Goal: Task Accomplishment & Management: Manage account settings

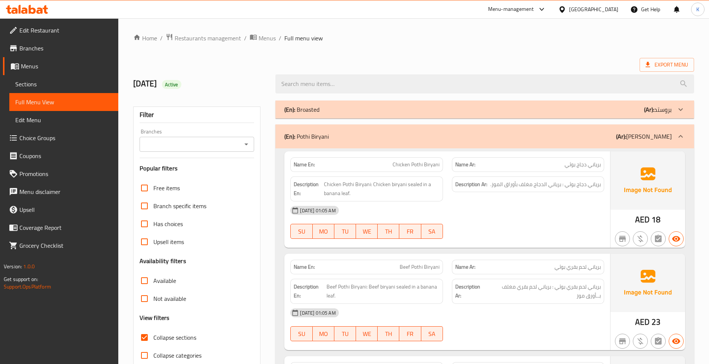
scroll to position [581, 0]
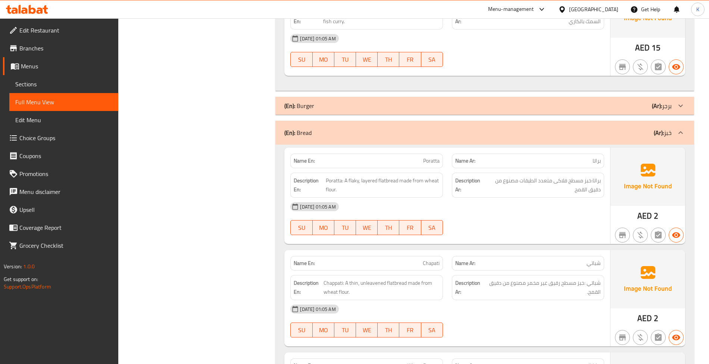
click at [75, 87] on span "Sections" at bounding box center [63, 84] width 97 height 9
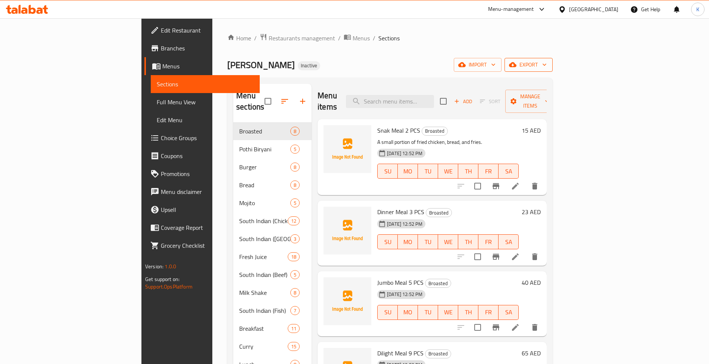
click at [548, 65] on icon "button" at bounding box center [544, 64] width 7 height 7
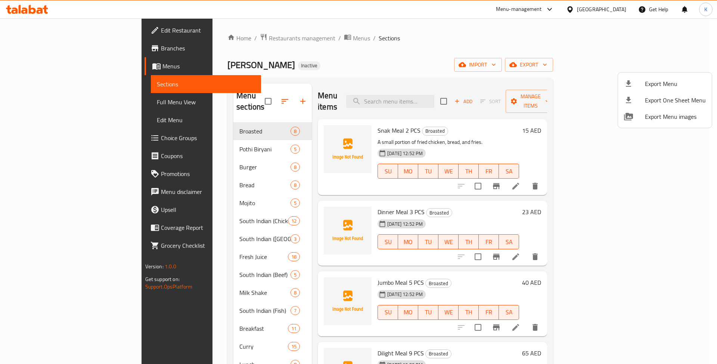
click at [674, 90] on li "Export Menu" at bounding box center [665, 83] width 94 height 16
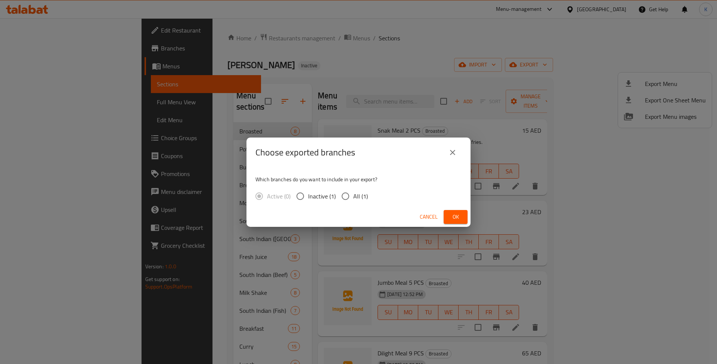
click at [358, 194] on span "All (1)" at bounding box center [360, 196] width 15 height 9
click at [353, 194] on input "All (1)" at bounding box center [346, 196] width 16 height 16
radio input "true"
click at [439, 217] on button "Cancel" at bounding box center [429, 217] width 24 height 14
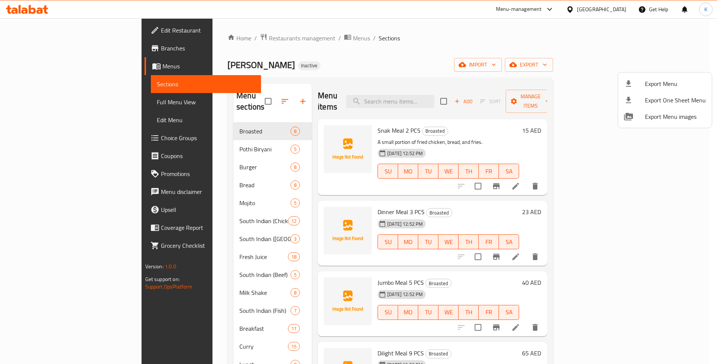
click at [254, 35] on div at bounding box center [358, 182] width 717 height 364
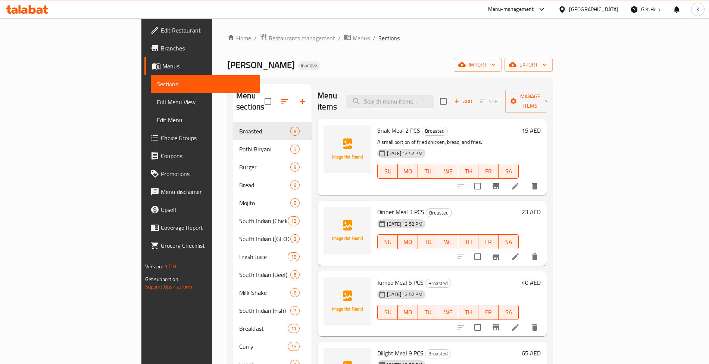
click at [353, 37] on span "Menus" at bounding box center [361, 38] width 17 height 9
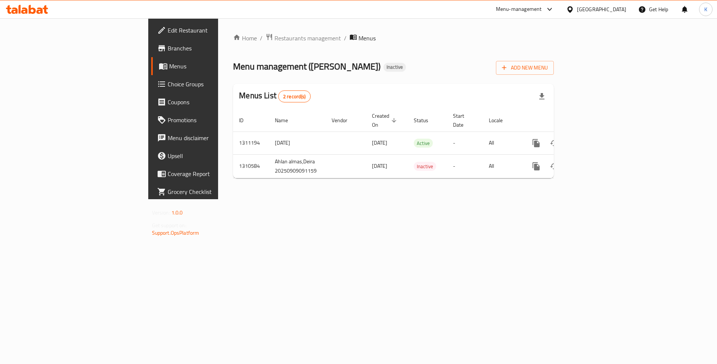
click at [541, 103] on div "Menus List 2 record(s)" at bounding box center [393, 96] width 321 height 25
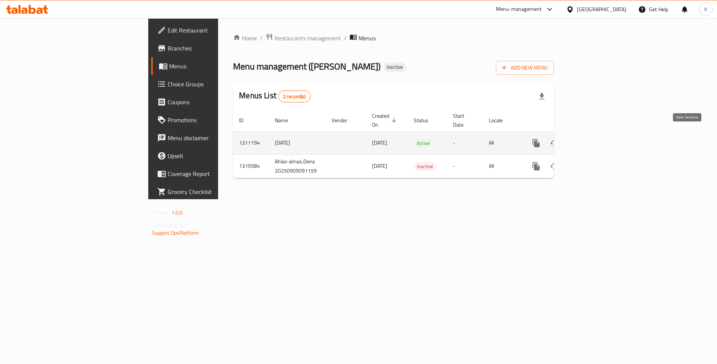
click at [594, 139] on icon "enhanced table" at bounding box center [589, 143] width 9 height 9
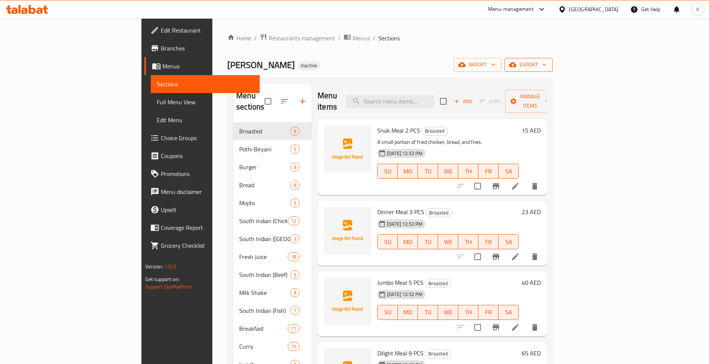
click at [547, 68] on span "export" at bounding box center [529, 64] width 36 height 9
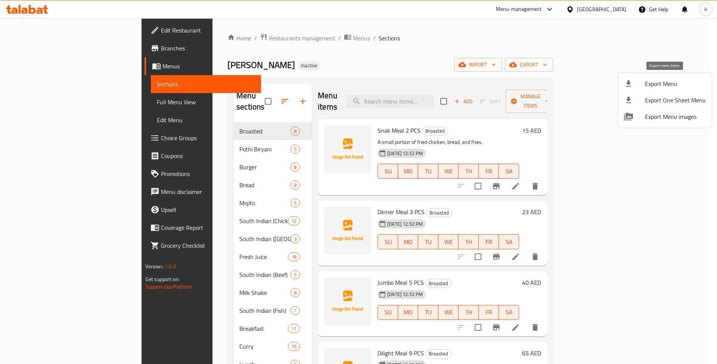
click at [665, 84] on span "Export Menu" at bounding box center [675, 83] width 61 height 9
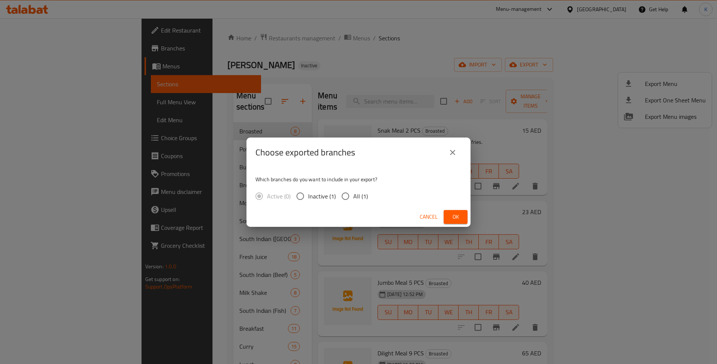
click at [371, 192] on div "Active (0) Inactive (1) All (1)" at bounding box center [314, 196] width 118 height 16
click at [364, 200] on span "All (1)" at bounding box center [360, 196] width 15 height 9
click at [353, 200] on input "All (1)" at bounding box center [346, 196] width 16 height 16
radio input "true"
click at [464, 214] on button "Ok" at bounding box center [456, 217] width 24 height 14
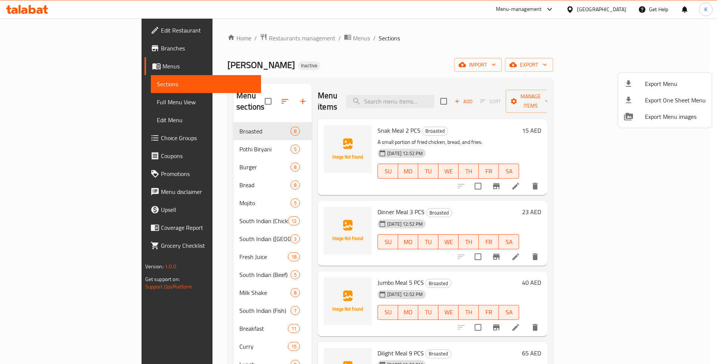
click at [72, 103] on div at bounding box center [358, 182] width 717 height 364
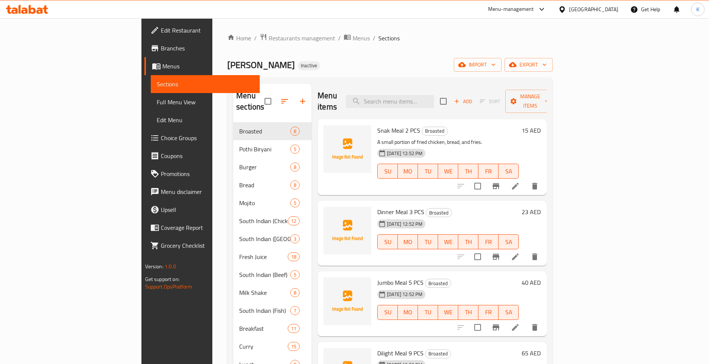
click at [157, 103] on span "Full Menu View" at bounding box center [205, 101] width 97 height 9
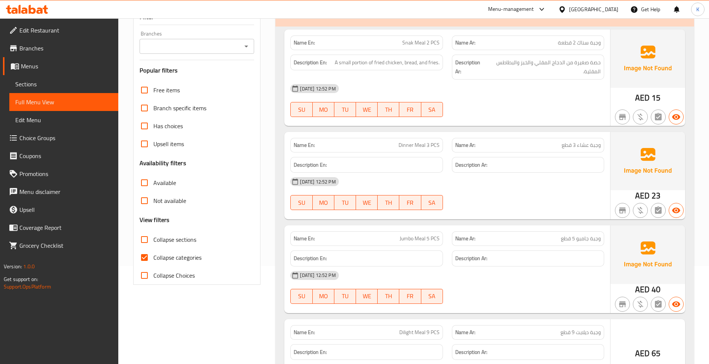
scroll to position [116, 0]
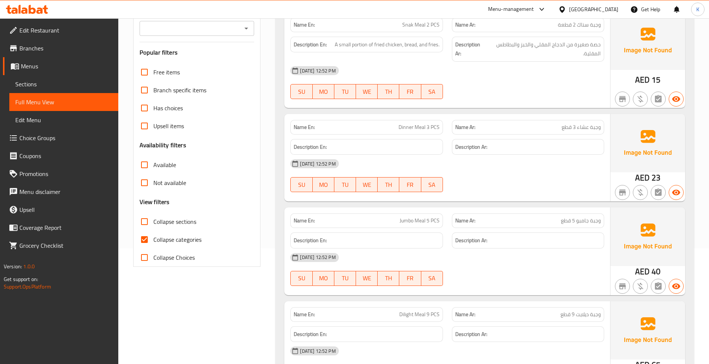
click at [432, 93] on span "SA" at bounding box center [432, 91] width 16 height 11
type button "6"
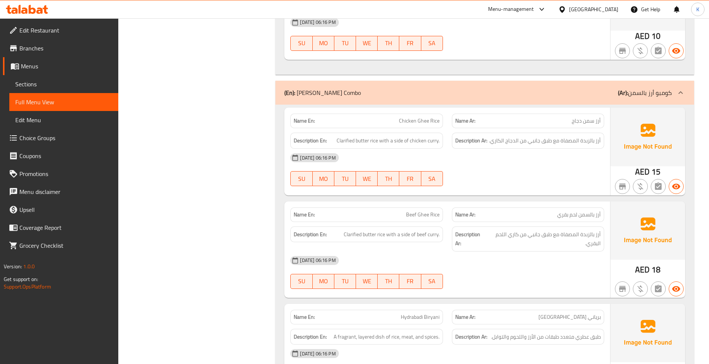
click at [349, 145] on span "Clarified butter rice with a side of chicken curry." at bounding box center [388, 140] width 103 height 9
copy span "Clarified butter rice with a side of chicken curry."
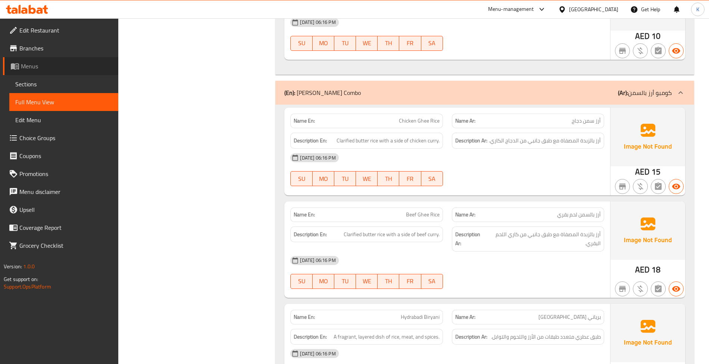
click at [89, 68] on span "Menus" at bounding box center [66, 66] width 91 height 9
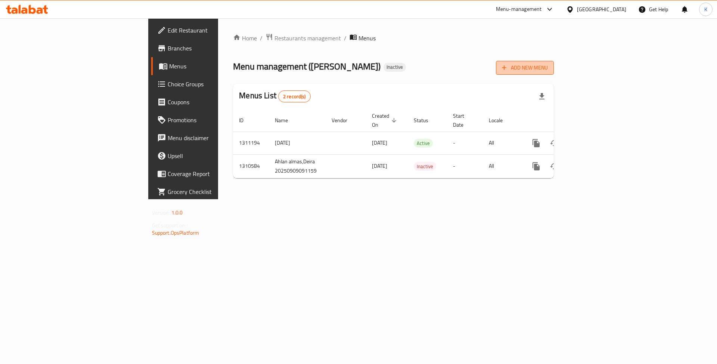
click at [548, 70] on span "Add New Menu" at bounding box center [525, 67] width 46 height 9
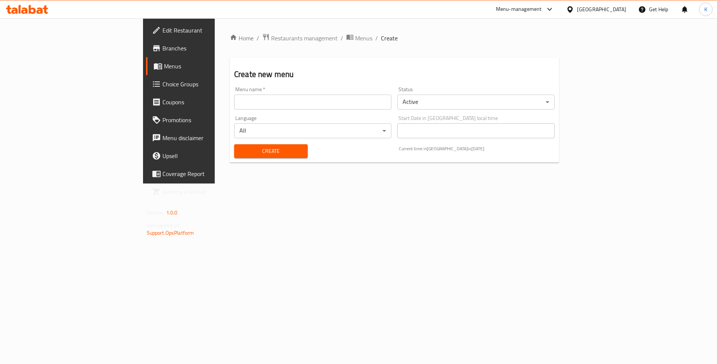
click at [323, 103] on input "text" at bounding box center [312, 101] width 157 height 15
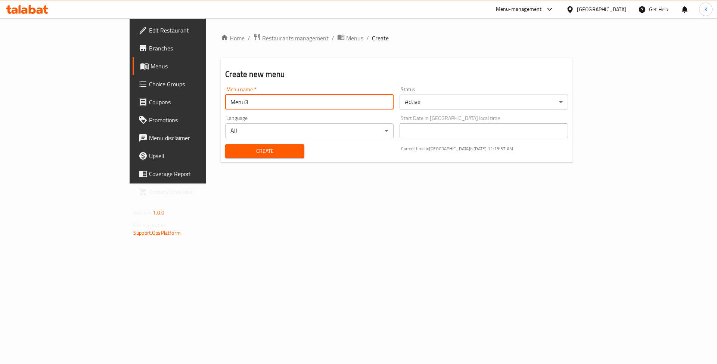
type input "Menu3"
click at [231, 154] on span "Create" at bounding box center [264, 150] width 67 height 9
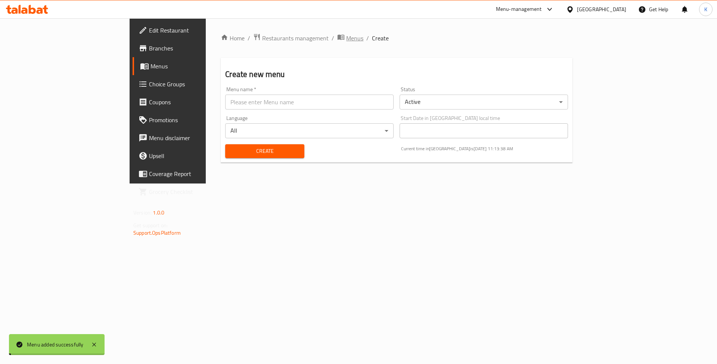
click at [346, 34] on span "Menus" at bounding box center [354, 38] width 17 height 9
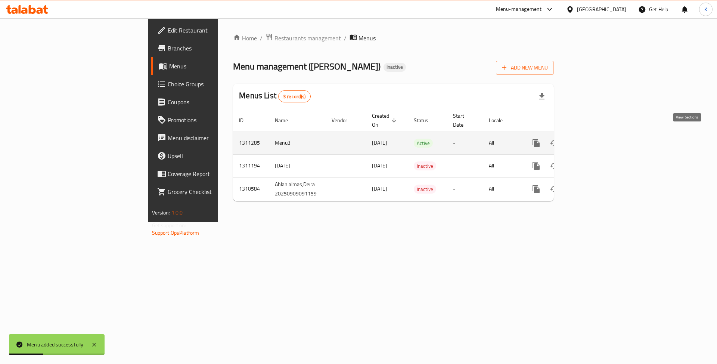
click at [593, 140] on icon "enhanced table" at bounding box center [590, 143] width 7 height 7
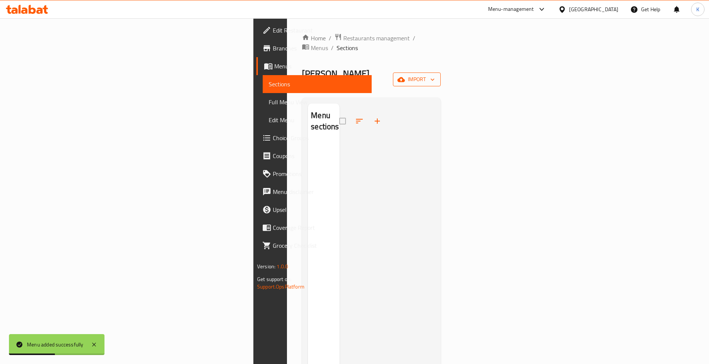
click at [435, 75] on span "import" at bounding box center [417, 79] width 36 height 9
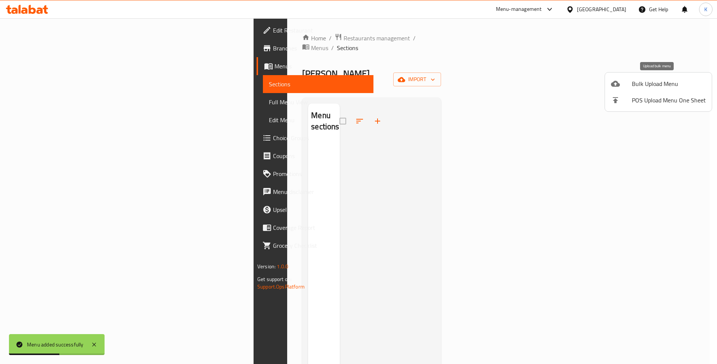
click at [653, 85] on span "Bulk Upload Menu" at bounding box center [669, 83] width 74 height 9
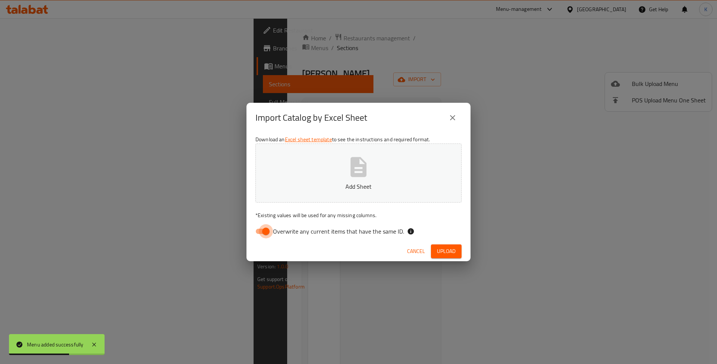
click at [267, 235] on input "Overwrite any current items that have the same ID." at bounding box center [266, 231] width 43 height 14
checkbox input "false"
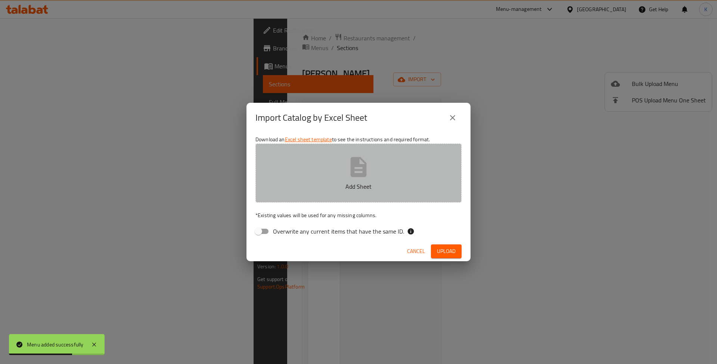
click at [278, 168] on button "Add Sheet" at bounding box center [358, 172] width 206 height 59
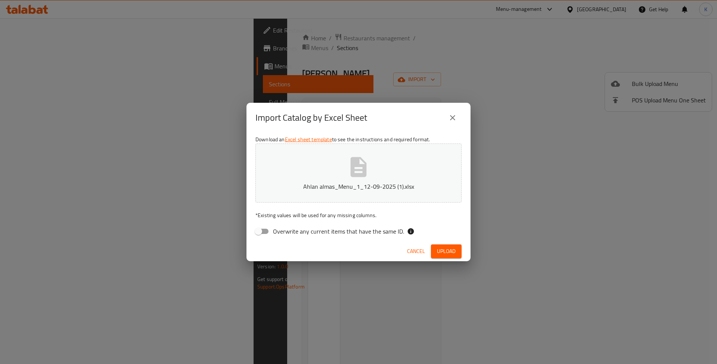
click at [443, 252] on span "Upload" at bounding box center [446, 250] width 19 height 9
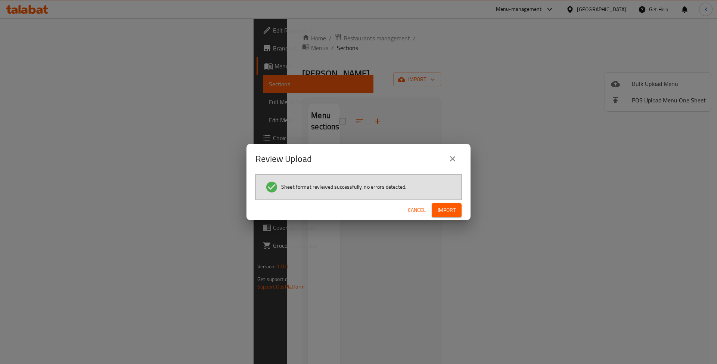
click at [419, 196] on div "Sheet format reviewed successfully, no errors detected." at bounding box center [358, 187] width 206 height 27
click at [451, 212] on span "Import" at bounding box center [447, 209] width 18 height 9
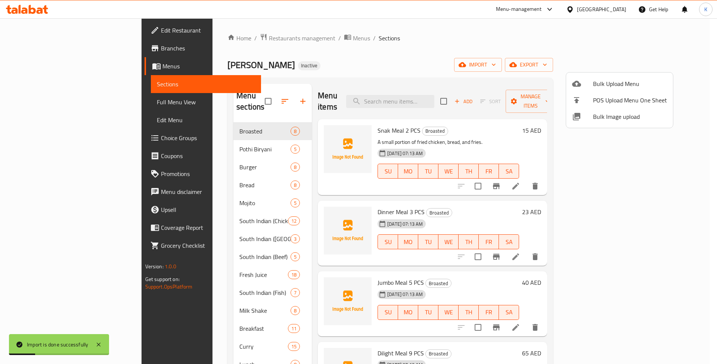
click at [57, 112] on div at bounding box center [358, 182] width 717 height 364
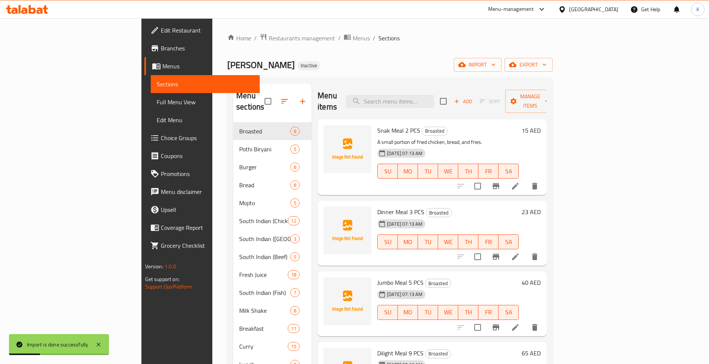
click at [157, 102] on span "Full Menu View" at bounding box center [205, 101] width 97 height 9
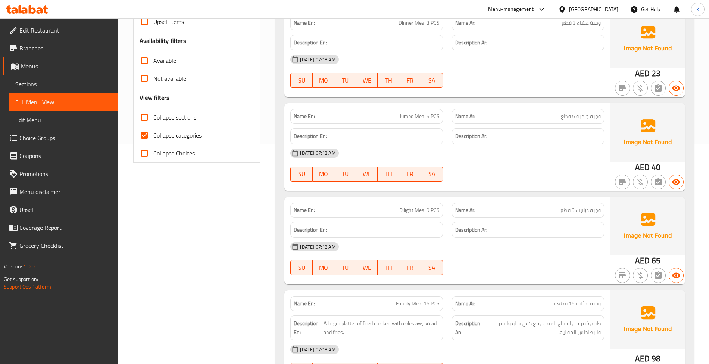
scroll to position [232, 0]
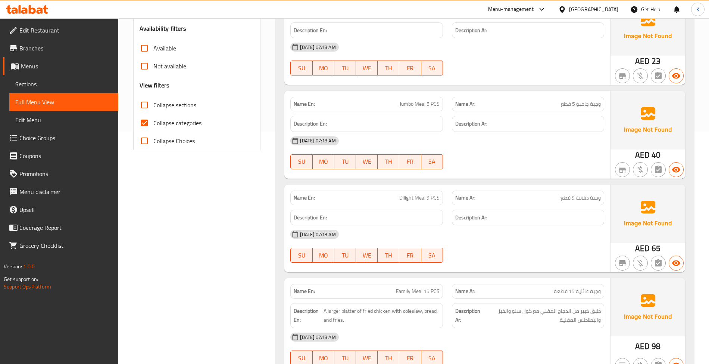
drag, startPoint x: 157, startPoint y: 100, endPoint x: 24, endPoint y: 184, distance: 157.4
click at [157, 100] on span "Collapse sections" at bounding box center [174, 104] width 43 height 9
click at [153, 100] on input "Collapse sections" at bounding box center [145, 105] width 18 height 18
checkbox input "true"
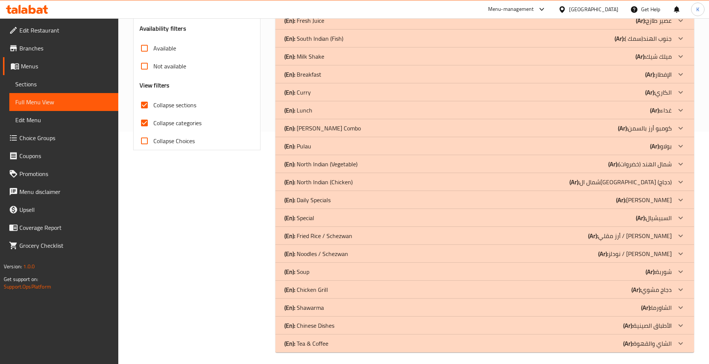
drag, startPoint x: 346, startPoint y: 134, endPoint x: 358, endPoint y: 171, distance: 39.2
click at [346, 134] on div "(En): Ghee Rice Combo (Ar): كومبو أرز بالسمن" at bounding box center [485, 128] width 419 height 18
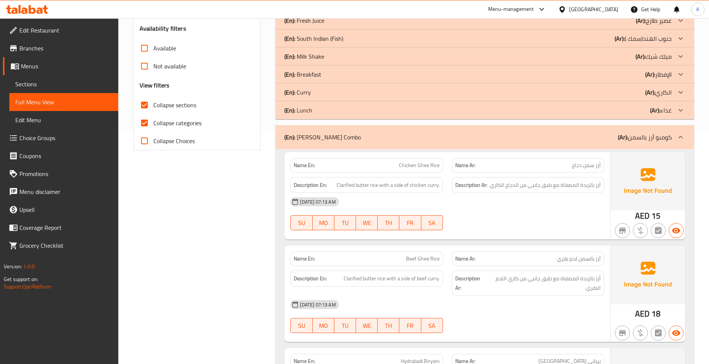
scroll to position [348, 0]
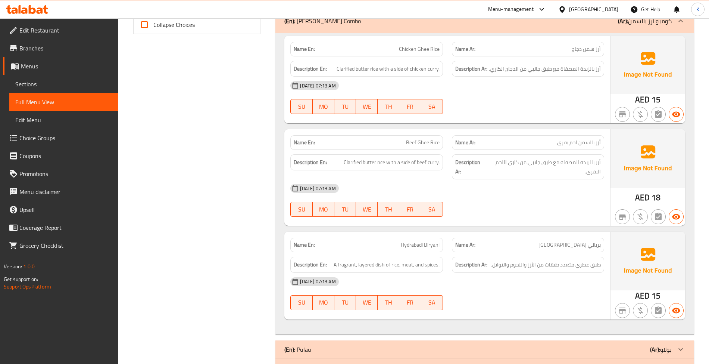
click at [385, 45] on div "Name En: Chicken Ghee Rice" at bounding box center [366, 49] width 152 height 15
copy span "Chicken Ghee Rice"
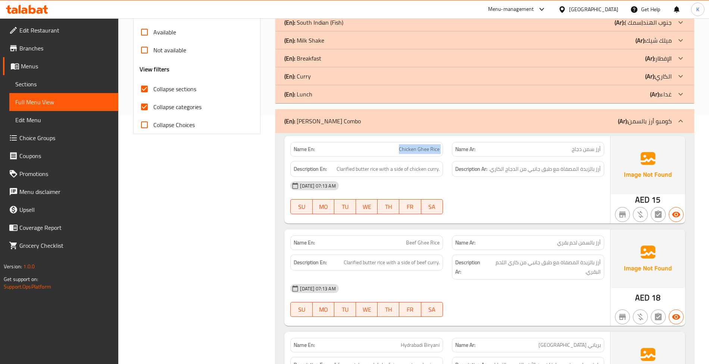
scroll to position [232, 0]
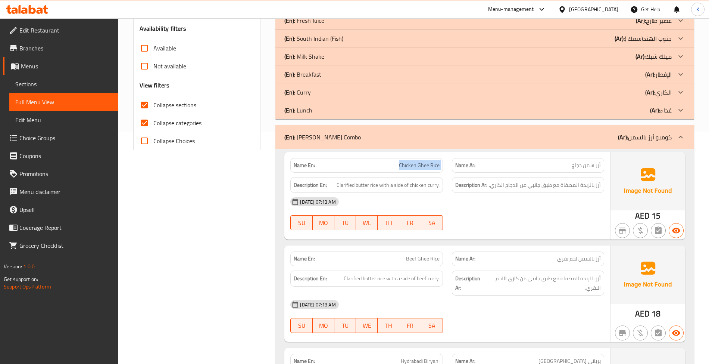
click at [373, 131] on div "(En): Ghee Rice Combo (Ar): كومبو أرز بالسمن" at bounding box center [485, 137] width 419 height 24
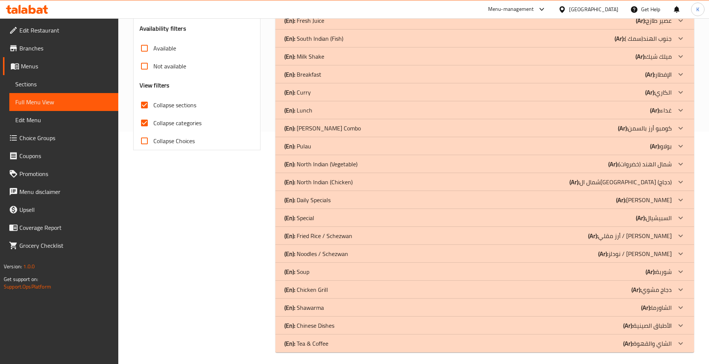
click at [327, 142] on div "(En): Pulau (Ar): بولاو" at bounding box center [477, 145] width 387 height 9
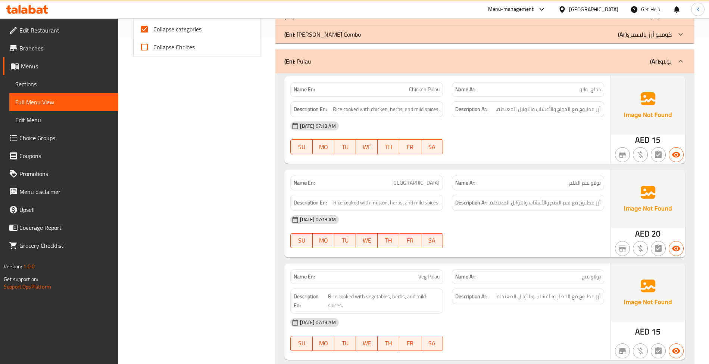
scroll to position [348, 0]
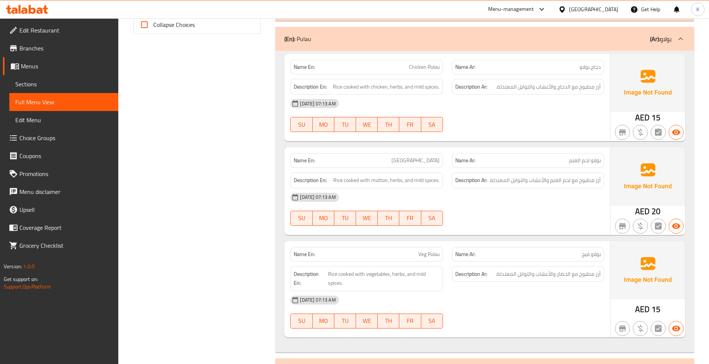
click at [427, 260] on div "Name En: Veg Pulau" at bounding box center [366, 254] width 152 height 15
click at [426, 258] on span "Veg Pulau" at bounding box center [429, 254] width 21 height 8
click at [427, 259] on div "Name En: Veg Pulau" at bounding box center [366, 254] width 152 height 15
copy span "Veg Pulau"
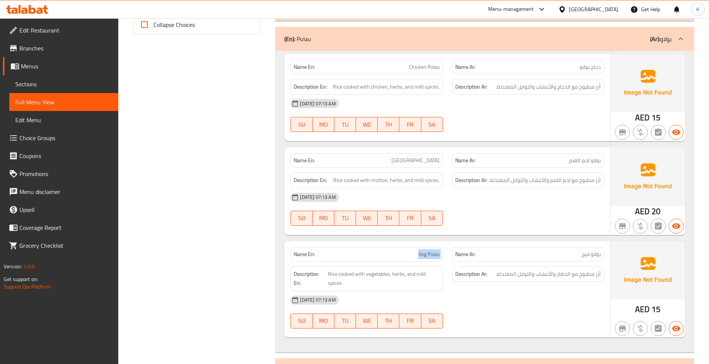
click at [336, 43] on div "(En): Pulau (Ar): بولاو" at bounding box center [477, 38] width 387 height 9
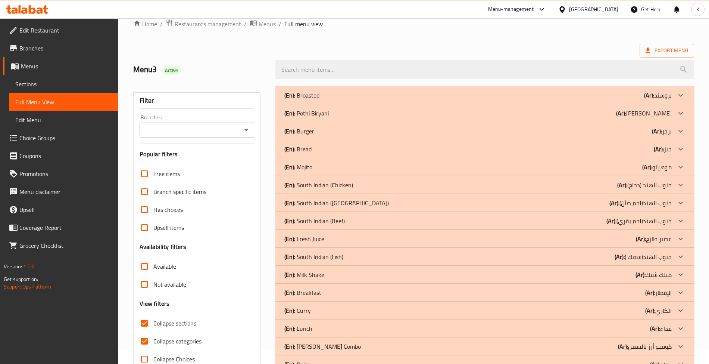
scroll to position [3, 0]
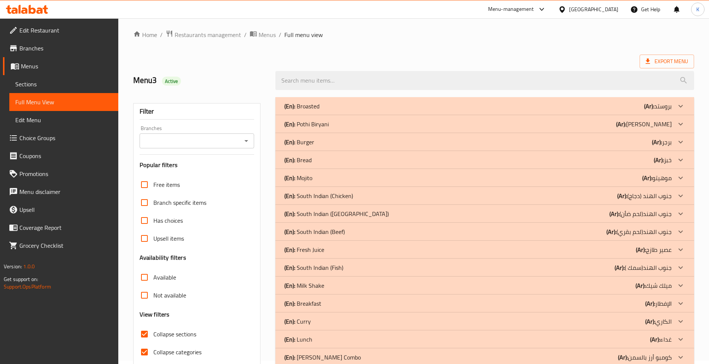
click at [365, 118] on div "(En): [PERSON_NAME] (Ar): [PERSON_NAME]" at bounding box center [485, 124] width 419 height 18
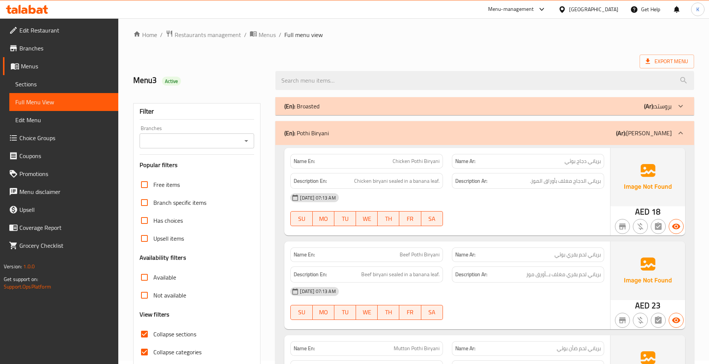
scroll to position [120, 0]
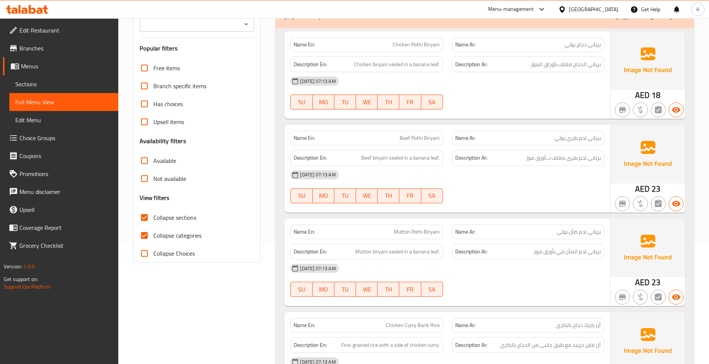
click at [435, 237] on div "Name En: [PERSON_NAME]" at bounding box center [366, 231] width 152 height 15
click at [432, 228] on div "Name En: [PERSON_NAME]" at bounding box center [366, 231] width 152 height 15
click at [432, 228] on span "Mutton Pothi Biryani" at bounding box center [417, 232] width 46 height 8
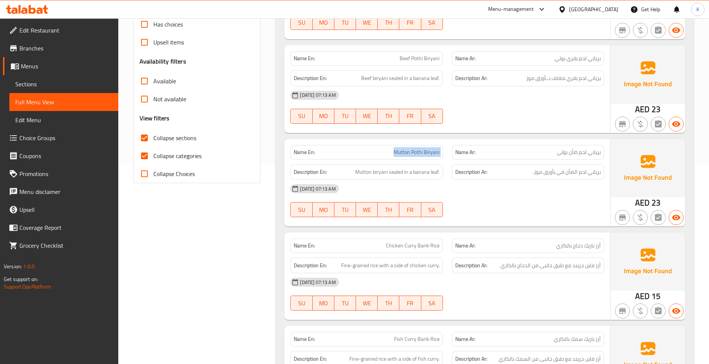
scroll to position [236, 0]
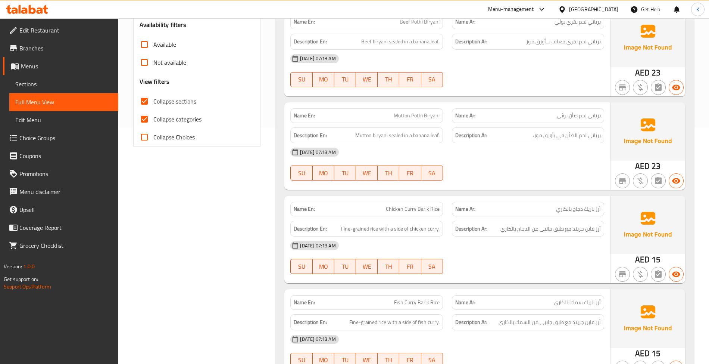
click at [424, 205] on span "Chicken Curry Barik Rice" at bounding box center [413, 209] width 54 height 8
copy span "Chicken Curry Barik Rice"
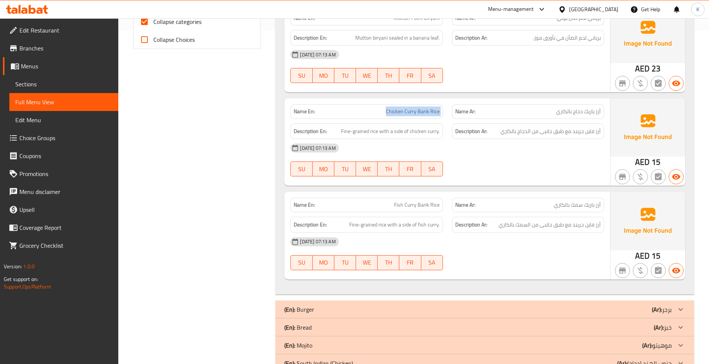
scroll to position [352, 0]
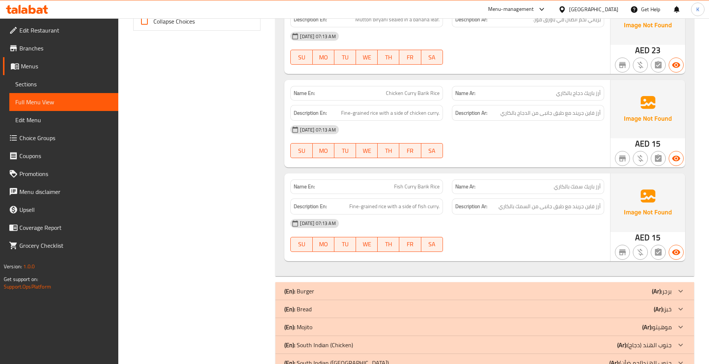
click at [379, 183] on div "Name En: Fish Curry Barik Rice" at bounding box center [366, 186] width 152 height 15
copy span "Fish Curry Barik Rice"
click at [390, 186] on p "Name En: Fish Curry Barik Rice" at bounding box center [367, 187] width 146 height 8
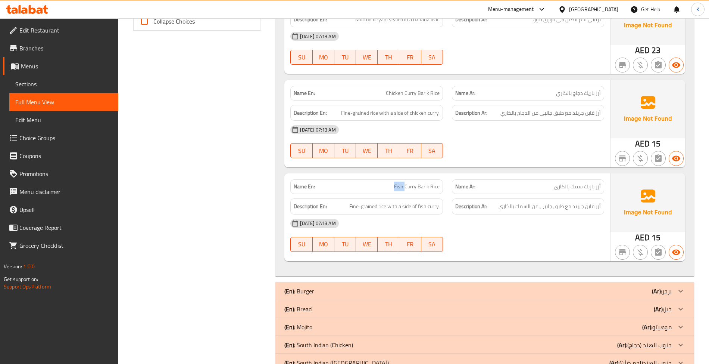
click at [390, 186] on p "Name En: Fish Curry Barik Rice" at bounding box center [367, 187] width 146 height 8
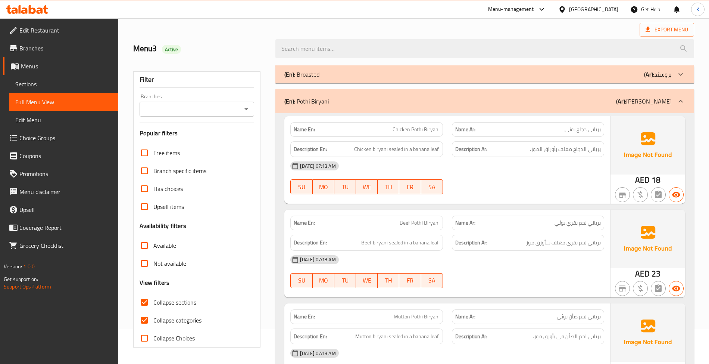
scroll to position [3, 0]
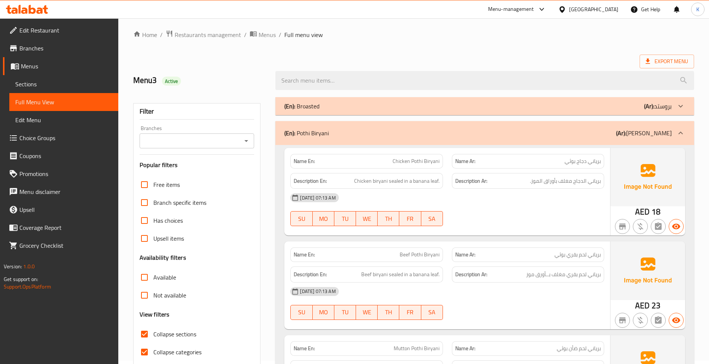
drag, startPoint x: 323, startPoint y: 141, endPoint x: 19, endPoint y: 184, distance: 307.3
click at [323, 141] on div "(En): [PERSON_NAME] (Ar): [PERSON_NAME]" at bounding box center [485, 133] width 419 height 24
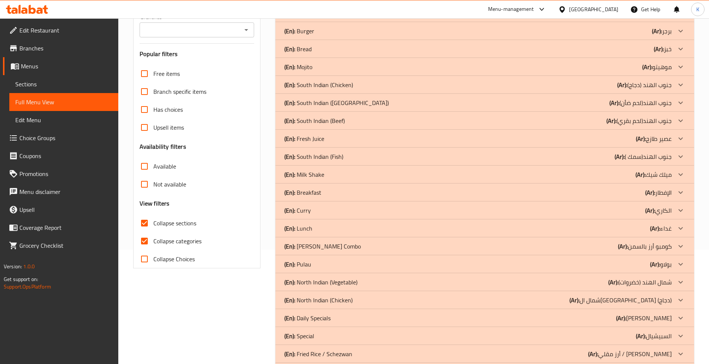
scroll to position [120, 0]
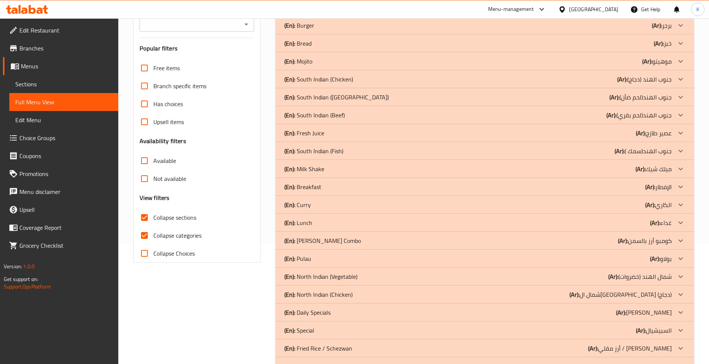
click at [243, 329] on div "Filter Branches Branches Popular filters Free items Branch specific items Has c…" at bounding box center [200, 222] width 143 height 493
click at [332, 43] on div "(En): Bread (Ar): خبز" at bounding box center [477, 43] width 387 height 9
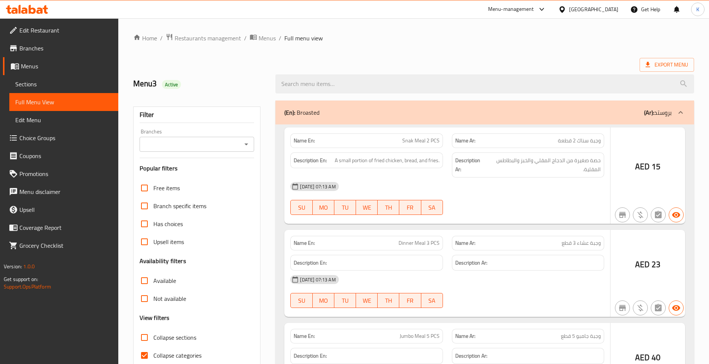
click at [77, 81] on div at bounding box center [354, 182] width 709 height 364
click at [81, 90] on div at bounding box center [354, 182] width 709 height 364
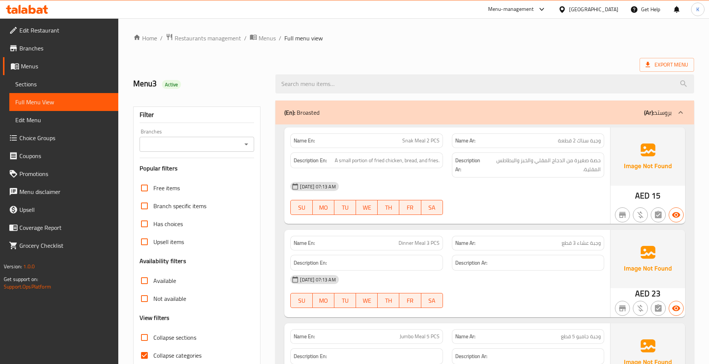
drag, startPoint x: 28, startPoint y: 81, endPoint x: 96, endPoint y: 0, distance: 106.5
click at [28, 81] on span "Sections" at bounding box center [63, 84] width 97 height 9
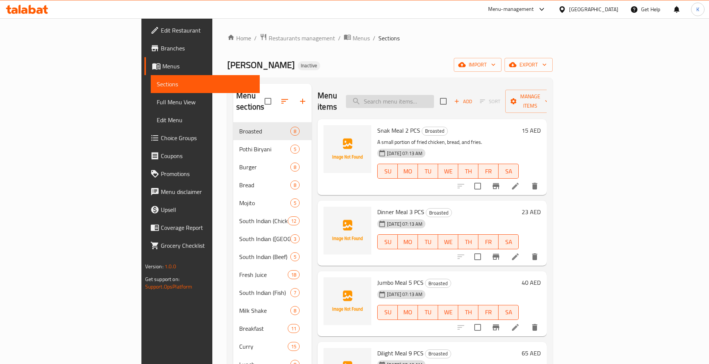
click at [434, 99] on input "search" at bounding box center [390, 101] width 88 height 13
paste input "Chicken Ghee Rice"
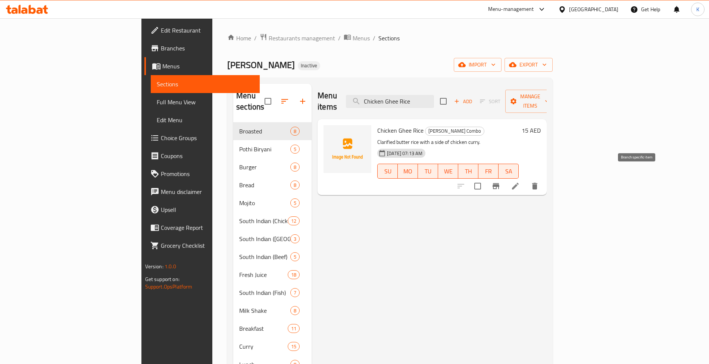
type input "Chicken Ghee Rice"
click at [520, 181] on icon at bounding box center [515, 185] width 9 height 9
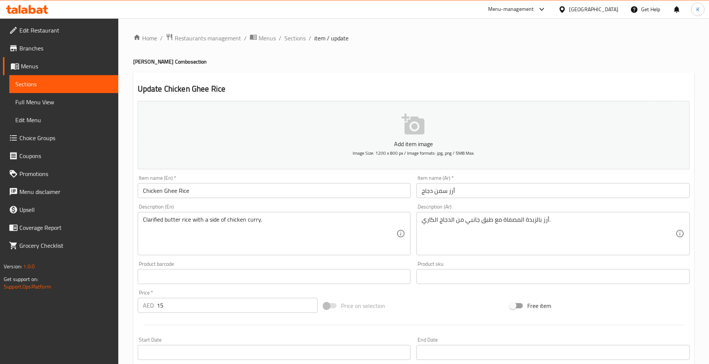
click at [447, 194] on input "أرز سمن دجاج" at bounding box center [553, 190] width 273 height 15
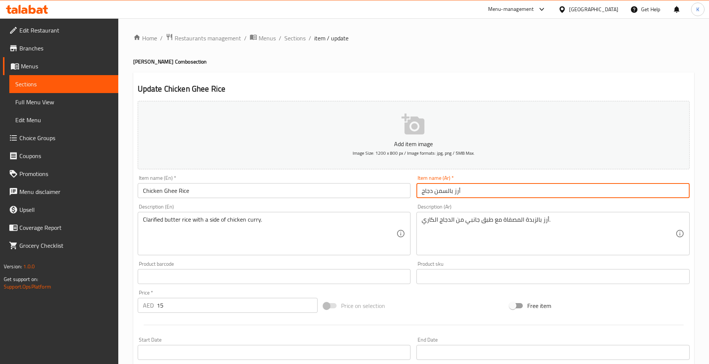
click at [433, 193] on input "أرز بالسمن دجاج" at bounding box center [553, 190] width 273 height 15
type input "أرز بالسمن والدجاج"
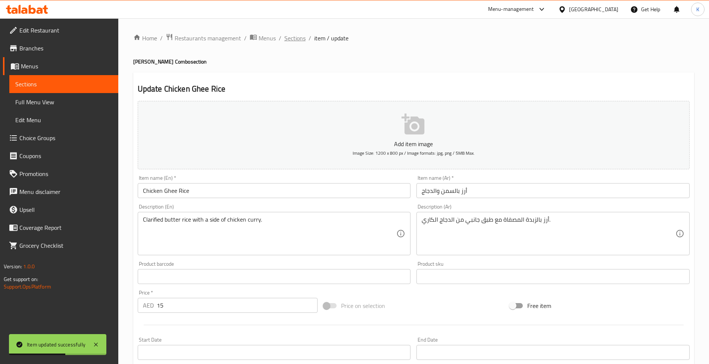
click at [302, 42] on span "Sections" at bounding box center [294, 38] width 21 height 9
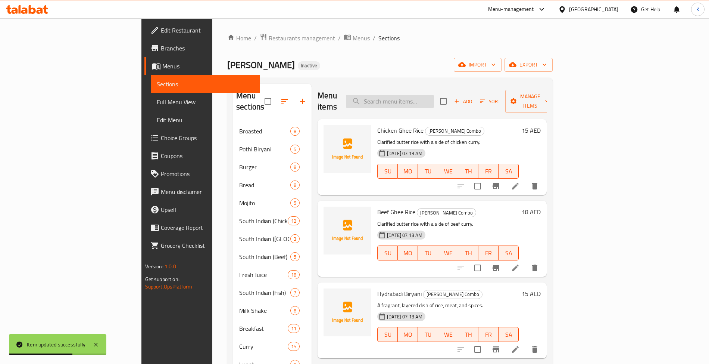
click at [434, 100] on input "search" at bounding box center [390, 101] width 88 height 13
paste input "Veg Pulau"
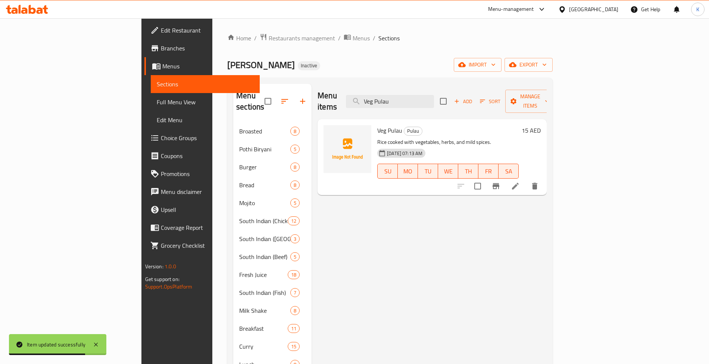
type input "Veg Pulau"
click at [519, 183] on icon at bounding box center [515, 186] width 7 height 7
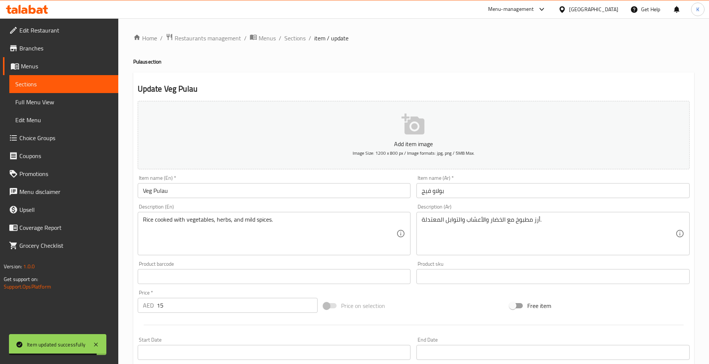
click at [427, 196] on input "بولاو فيج" at bounding box center [553, 190] width 273 height 15
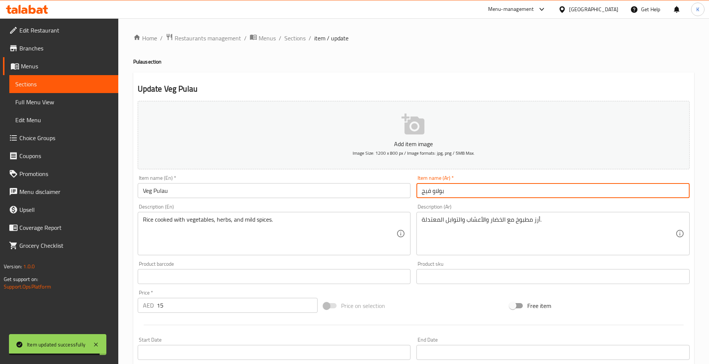
click at [427, 196] on input "بولاو فيج" at bounding box center [553, 190] width 273 height 15
type input "بولاو خضروات"
click at [292, 44] on div "Home / Restaurants management / Menus / Sections / item / update Pulau section …" at bounding box center [413, 272] width 561 height 479
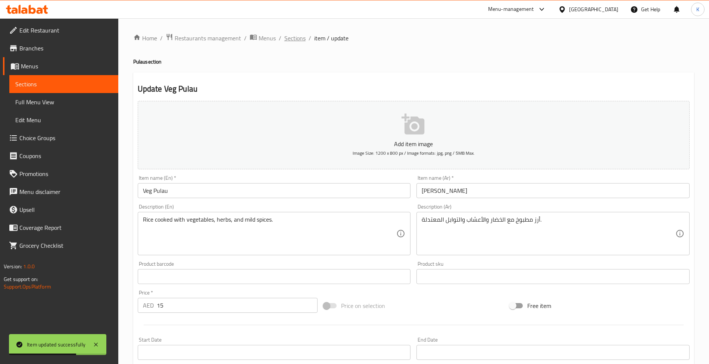
click at [296, 42] on span "Sections" at bounding box center [294, 38] width 21 height 9
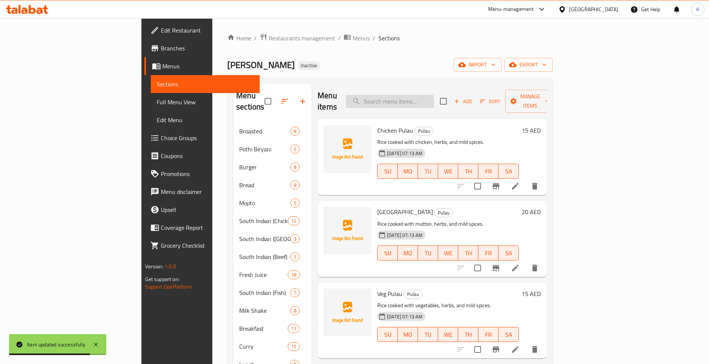
click at [434, 99] on input "search" at bounding box center [390, 101] width 88 height 13
paste input "Mutton Pothi Biryani"
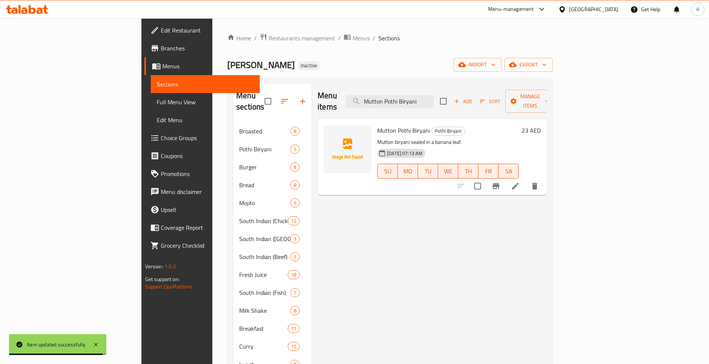
type input "Mutton Pothi Biryani"
click at [520, 181] on icon at bounding box center [515, 185] width 9 height 9
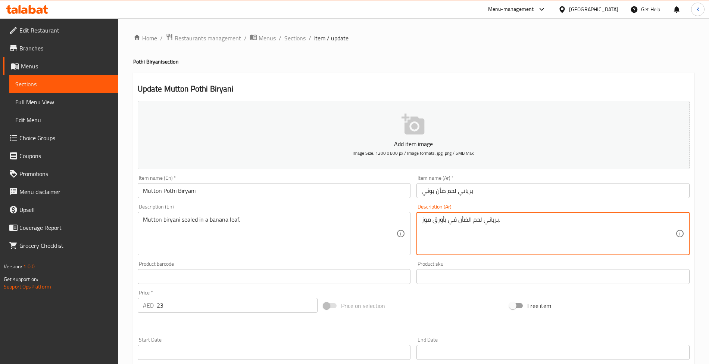
click at [459, 224] on textarea "برياني لحم الضأن في بأورق موز." at bounding box center [549, 233] width 254 height 35
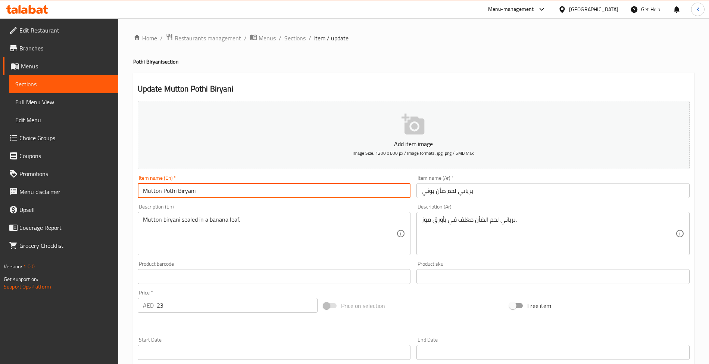
click at [324, 186] on input "Mutton Pothi Biryani" at bounding box center [274, 190] width 273 height 15
click at [452, 221] on textarea "برياني لحم الضأن مغلف في بأورق موز." at bounding box center [549, 233] width 254 height 35
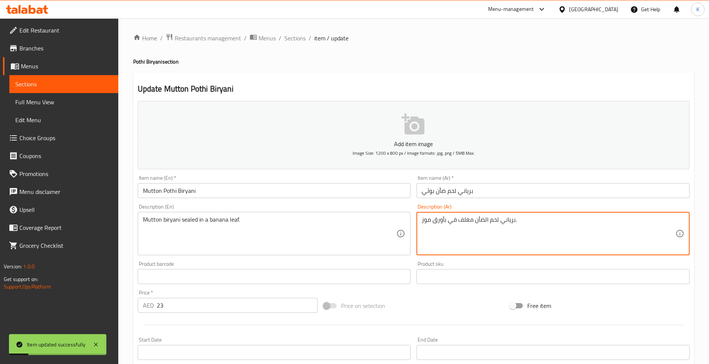
click at [442, 220] on textarea "برياني لحم الضأن مغلف في بأورق موز." at bounding box center [549, 233] width 254 height 35
click at [445, 223] on textarea "برياني لحم الضأن مغلف في بأورق موز." at bounding box center [549, 233] width 254 height 35
click at [454, 220] on textarea "برياني لحم الضأن مغلف في بأورق موز." at bounding box center [549, 233] width 254 height 35
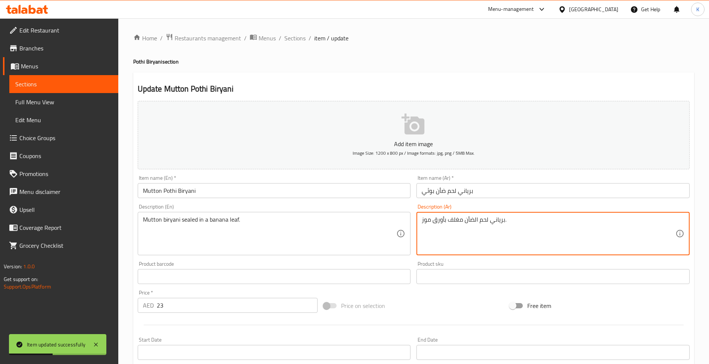
click at [439, 221] on textarea "برياني لحم الضأن مغلف بأورق موز." at bounding box center [549, 233] width 254 height 35
click at [436, 220] on textarea "برياني لحم الضأن مغلف بأورق موز." at bounding box center [549, 233] width 254 height 35
click at [430, 223] on textarea "برياني لحم الضأن مغلف بأوراق موز." at bounding box center [549, 233] width 254 height 35
type textarea "برياني لحم الضأن مغلف بأوراق الموز."
click at [312, 193] on input "Mutton Pothi Biryani" at bounding box center [274, 190] width 273 height 15
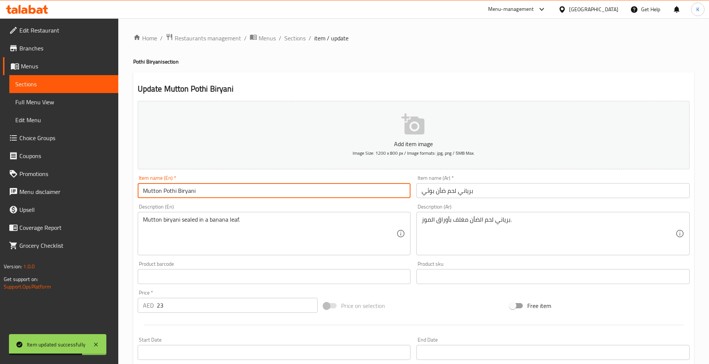
drag, startPoint x: 293, startPoint y: 38, endPoint x: 311, endPoint y: 50, distance: 21.2
click at [293, 38] on span "Sections" at bounding box center [294, 38] width 21 height 9
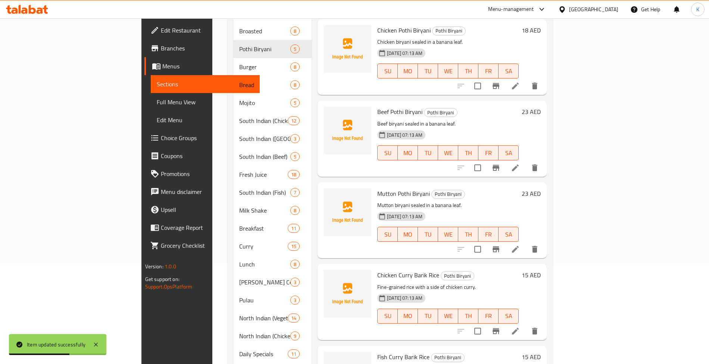
scroll to position [122, 0]
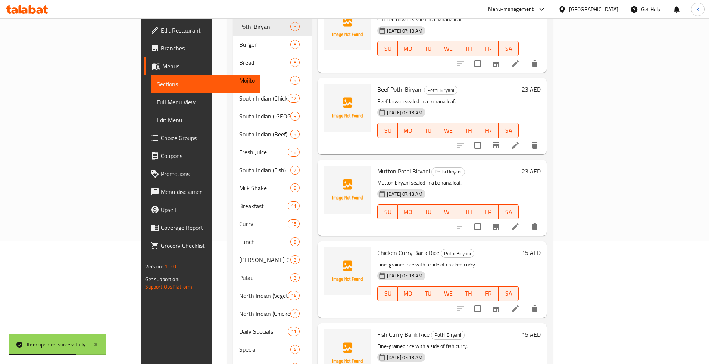
click at [519, 305] on icon at bounding box center [515, 308] width 7 height 7
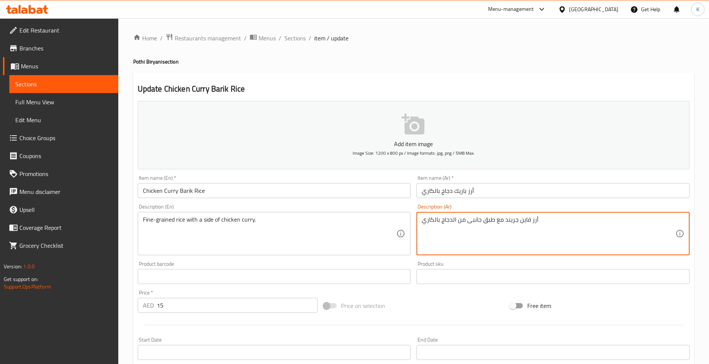
paste textarea "ذو حبيبات دقيقة مع كاري الدجاج."
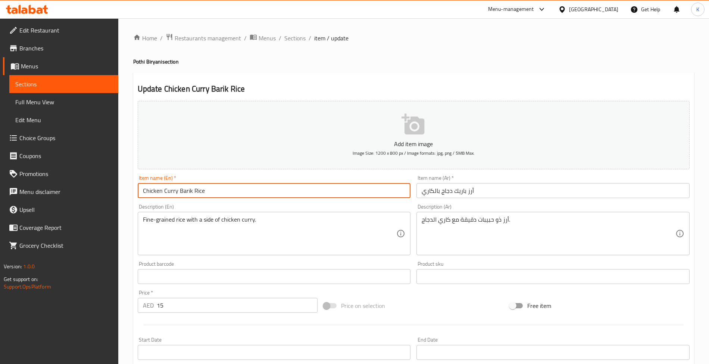
click at [342, 186] on input "Chicken Curry Barik Rice" at bounding box center [274, 190] width 273 height 15
click at [391, 192] on input "Chicken Curry Barik Rice" at bounding box center [274, 190] width 273 height 15
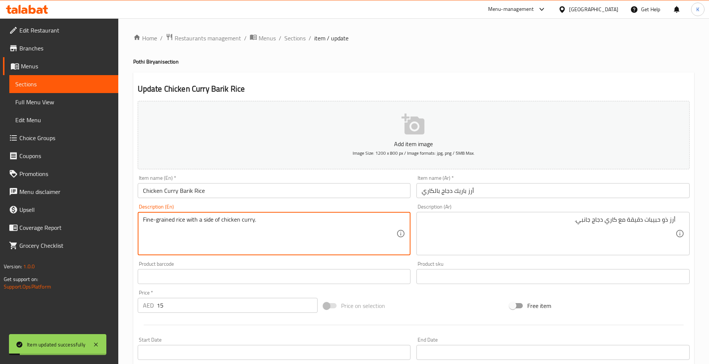
drag, startPoint x: 186, startPoint y: 221, endPoint x: 125, endPoint y: 215, distance: 61.1
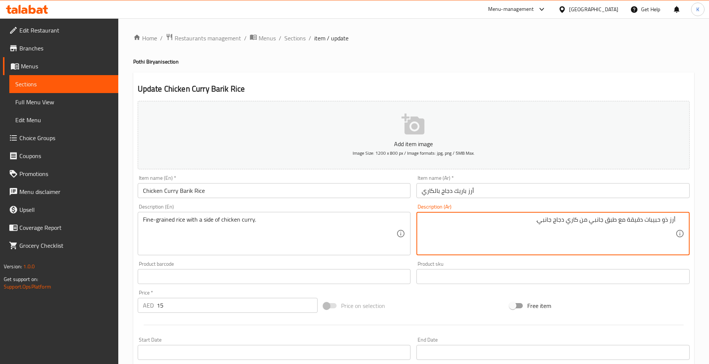
click at [547, 220] on textarea "أرز ذو حبيبات دقيقة مع طبق جانبي من كاري دجاج جانبي." at bounding box center [549, 233] width 254 height 35
drag, startPoint x: 566, startPoint y: 222, endPoint x: 562, endPoint y: 222, distance: 4.5
click at [566, 222] on textarea "أرز ذو حبيبات دقيقة مع طبق جانبي من كاري دجاج ." at bounding box center [549, 233] width 254 height 35
type textarea "أرز ذو حبيبات دقيقة مع طبق جانبي من كاري الدجاج ."
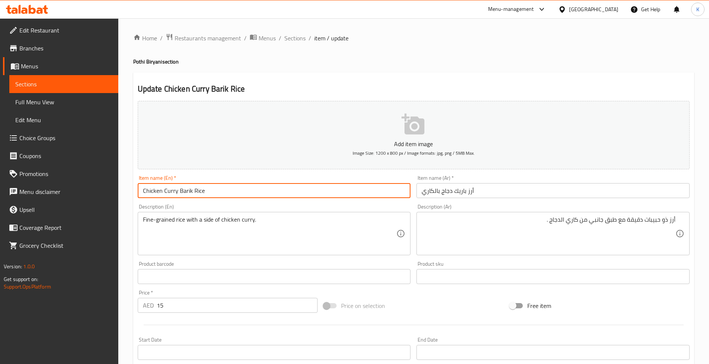
click at [299, 198] on input "Chicken Curry Barik Rice" at bounding box center [274, 190] width 273 height 15
click at [288, 35] on span "Sections" at bounding box center [294, 38] width 21 height 9
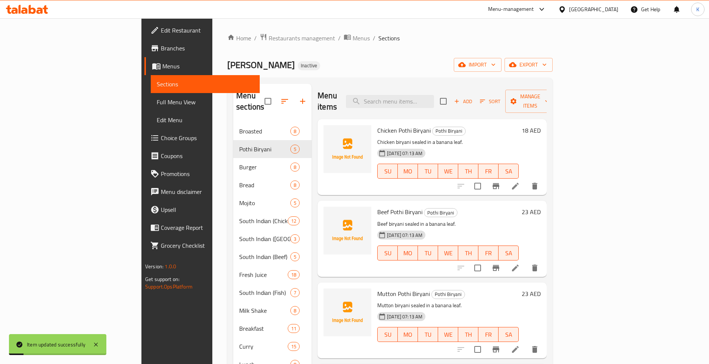
scroll to position [255, 0]
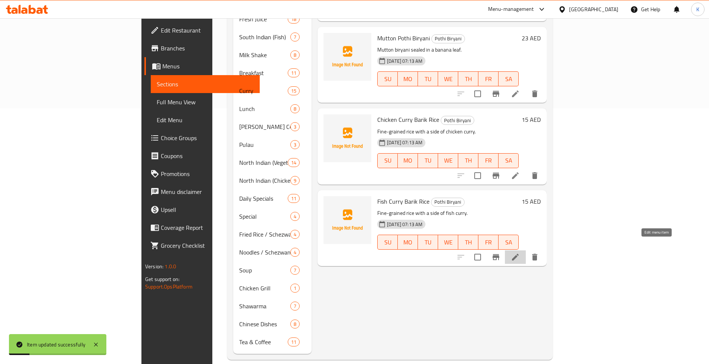
click at [520, 252] on icon at bounding box center [515, 256] width 9 height 9
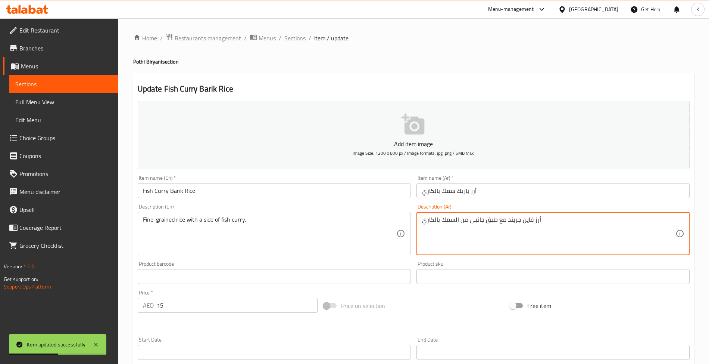
click at [530, 221] on textarea "أرز فاين جريند مع طبق جانبى من السمك بالكاري" at bounding box center [549, 233] width 254 height 35
click at [513, 221] on textarea "أرز ذو حبيبات دقيقة جريند مع طبق جانبى من السمك بالكاري" at bounding box center [549, 233] width 254 height 35
click at [366, 198] on input "Fish Curry Barik Rice" at bounding box center [274, 190] width 273 height 15
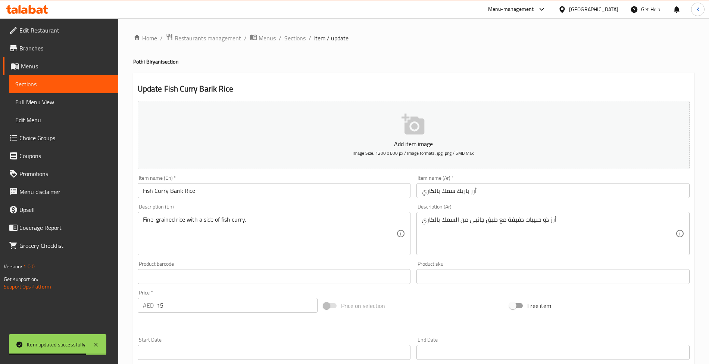
drag, startPoint x: 520, startPoint y: 237, endPoint x: 534, endPoint y: 229, distance: 15.6
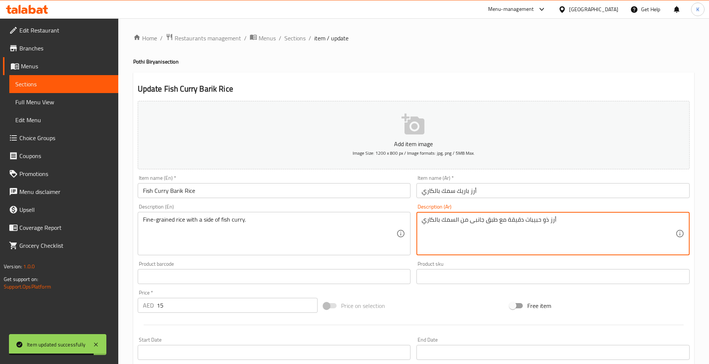
click at [535, 221] on textarea "أرز ذو حبيبات دقيقة مع طبق جانبى من السمك بالكاري" at bounding box center [549, 233] width 254 height 35
click at [526, 220] on textarea "أرز ذو دقيقة مع طبق جانبى من السمك بالكاري" at bounding box center [549, 233] width 254 height 35
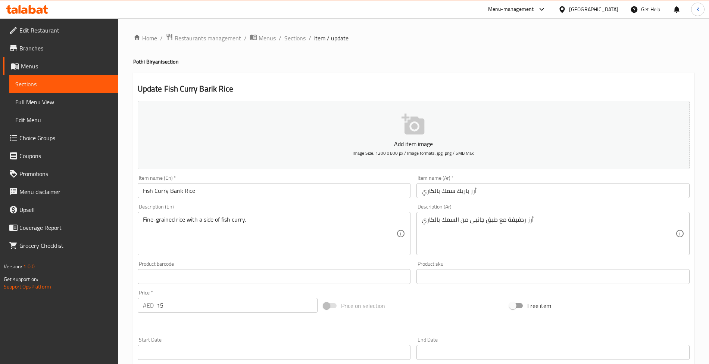
click at [518, 226] on textarea "أرز ردقيقة مع طبق جانبى من السمك بالكاري" at bounding box center [549, 233] width 254 height 35
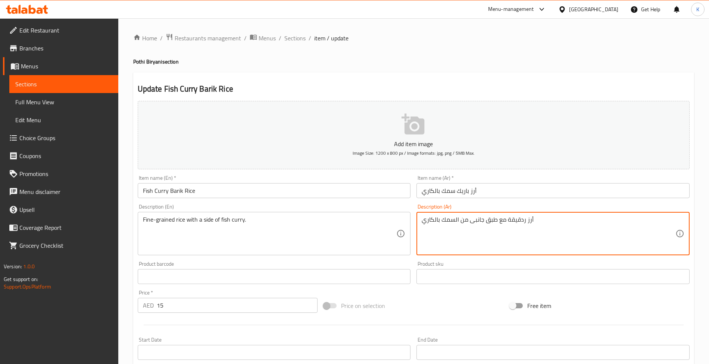
click at [519, 223] on textarea "أرز ردقيقة مع طبق جانبى من السمك بالكاري" at bounding box center [549, 233] width 254 height 35
click at [520, 223] on textarea "أرز ردقيقة مع طبق جانبى من السمك بالكاري" at bounding box center [549, 233] width 254 height 35
type textarea "أرز رفيع الحبة مع طبق جانبى من السمك بالكاري"
click at [338, 186] on input "Fish Curry Barik Rice" at bounding box center [274, 190] width 273 height 15
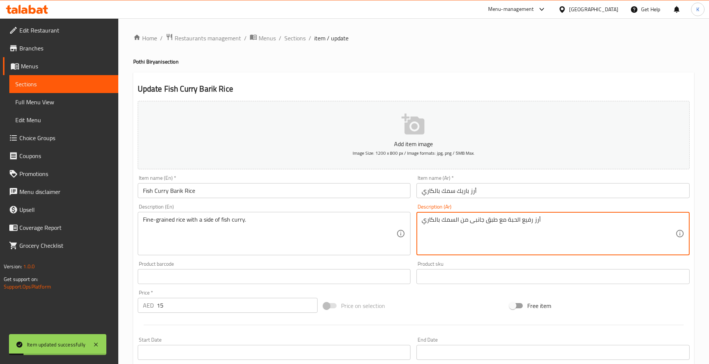
drag, startPoint x: 562, startPoint y: 223, endPoint x: 506, endPoint y: 226, distance: 56.1
click at [293, 38] on span "Sections" at bounding box center [294, 38] width 21 height 9
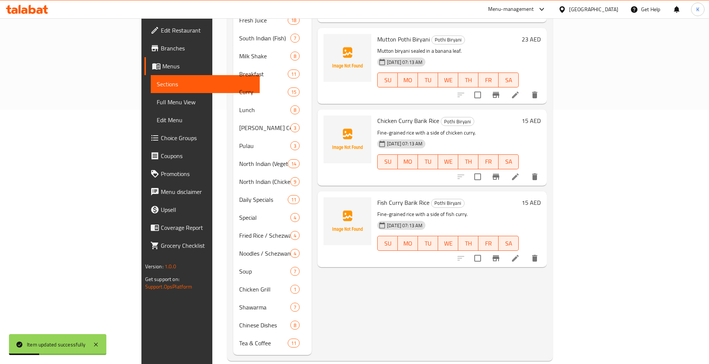
scroll to position [255, 0]
click at [520, 171] on icon at bounding box center [515, 175] width 9 height 9
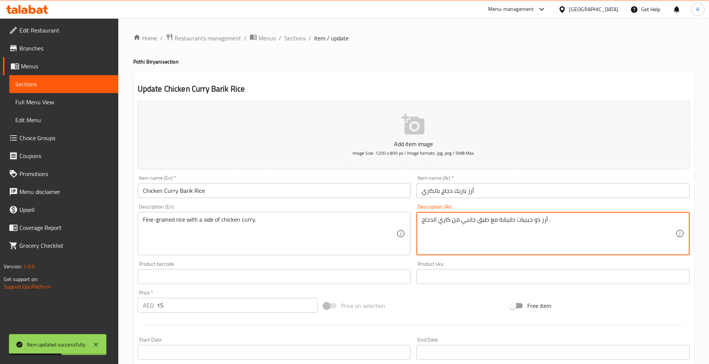
drag, startPoint x: 562, startPoint y: 220, endPoint x: 529, endPoint y: 220, distance: 33.6
click at [518, 220] on textarea "أرز ذو حبيبات دقيقة مع طبق جانبي من كاري الدجاج ." at bounding box center [549, 233] width 254 height 35
drag, startPoint x: 499, startPoint y: 221, endPoint x: 546, endPoint y: 221, distance: 46.7
click at [546, 221] on textarea "أرز ذو حبيبات دقيقة مع طبق جانبي من كاري الدجاج ." at bounding box center [549, 233] width 254 height 35
paste textarea "فيع الحب"
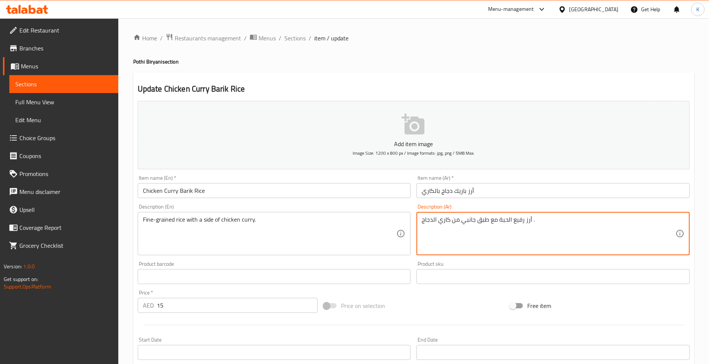
type textarea "أرز رفيع الحبة مع طبق جانبي من كاري الدجاج ."
click at [290, 185] on input "Chicken Curry Barik Rice" at bounding box center [274, 190] width 273 height 15
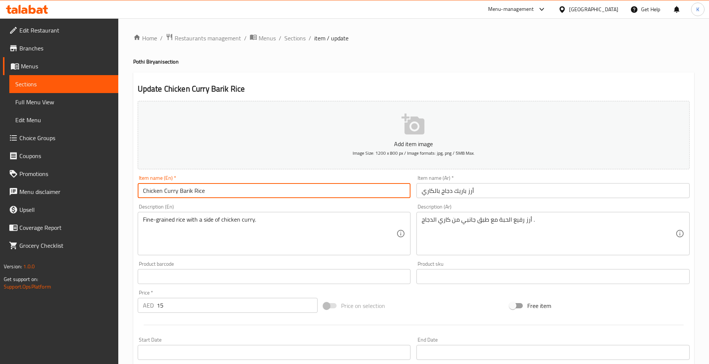
click at [296, 35] on span "Sections" at bounding box center [294, 38] width 21 height 9
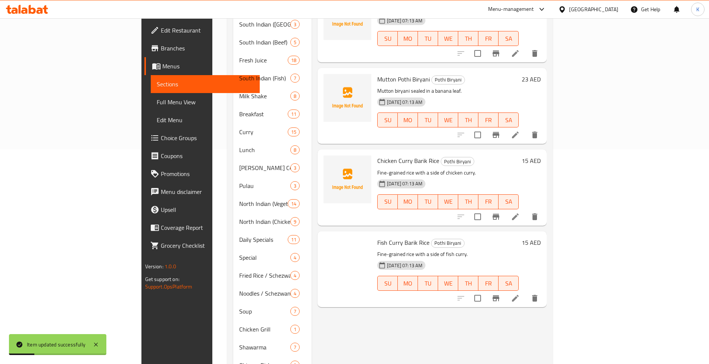
scroll to position [255, 0]
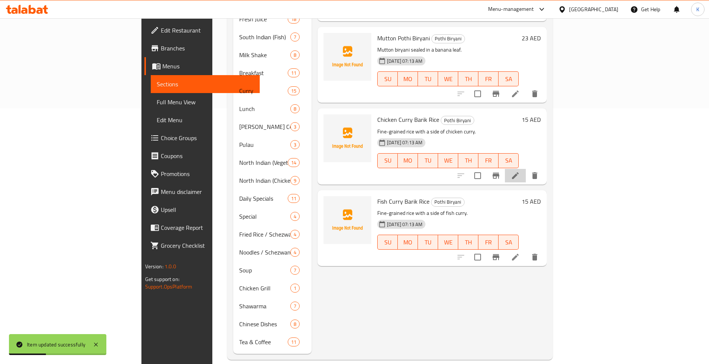
click at [519, 172] on icon at bounding box center [515, 175] width 7 height 7
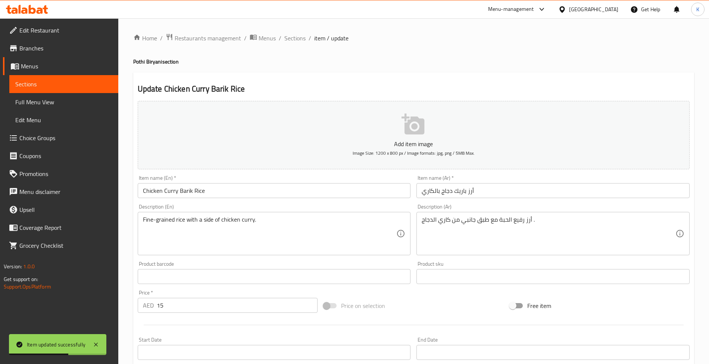
click at [296, 38] on span "Sections" at bounding box center [294, 38] width 21 height 9
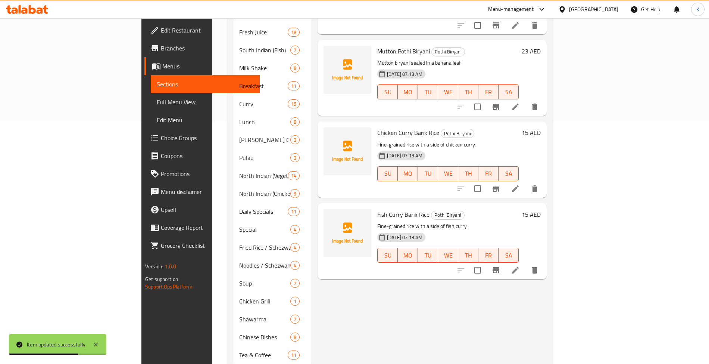
scroll to position [255, 0]
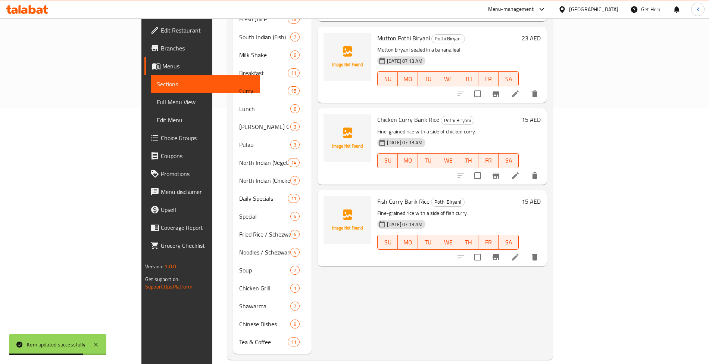
click at [526, 250] on li at bounding box center [515, 256] width 21 height 13
